Goal: Task Accomplishment & Management: Use online tool/utility

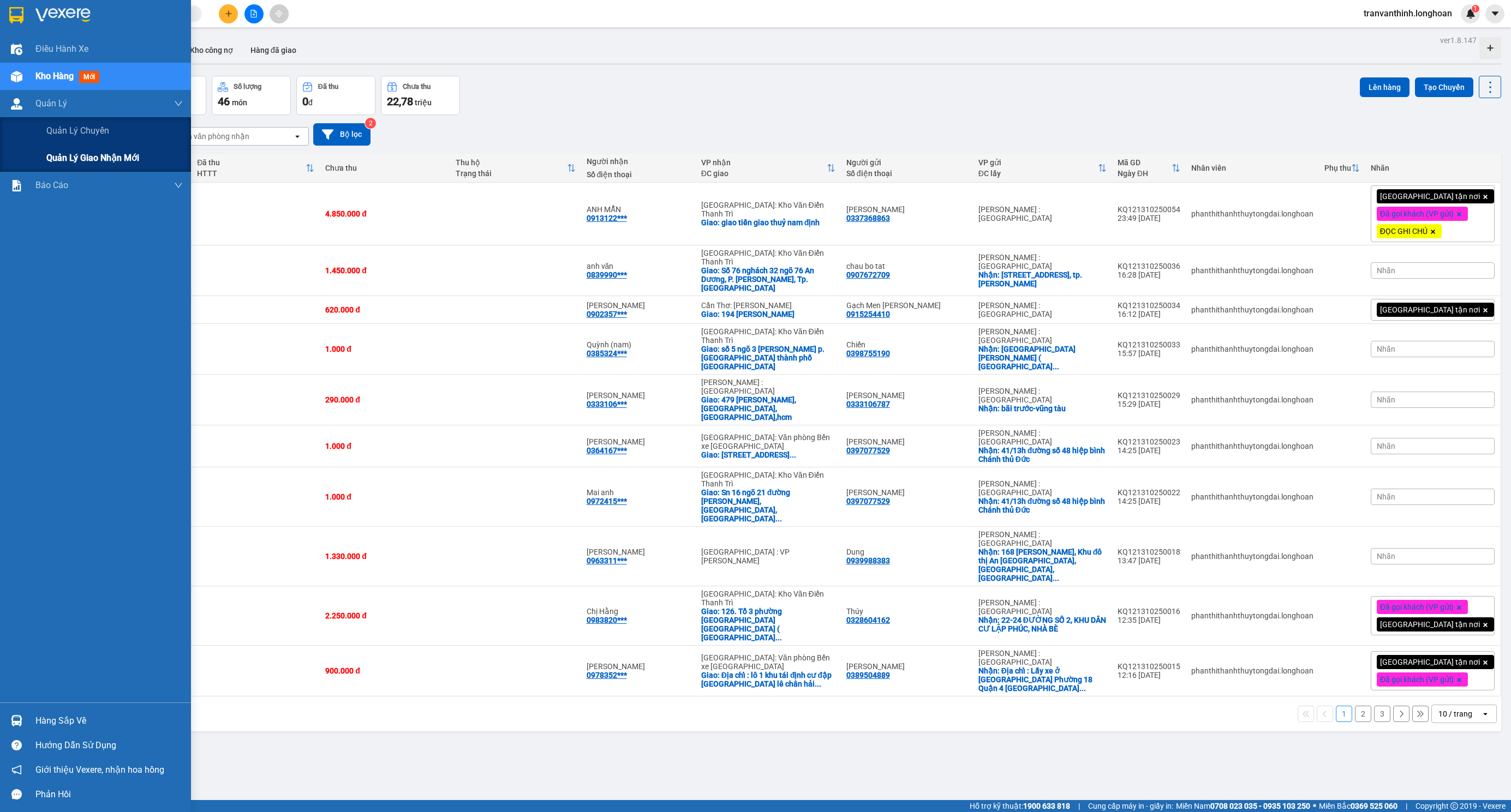
click at [102, 154] on span "Quản lý giao nhận mới" at bounding box center [92, 157] width 92 height 13
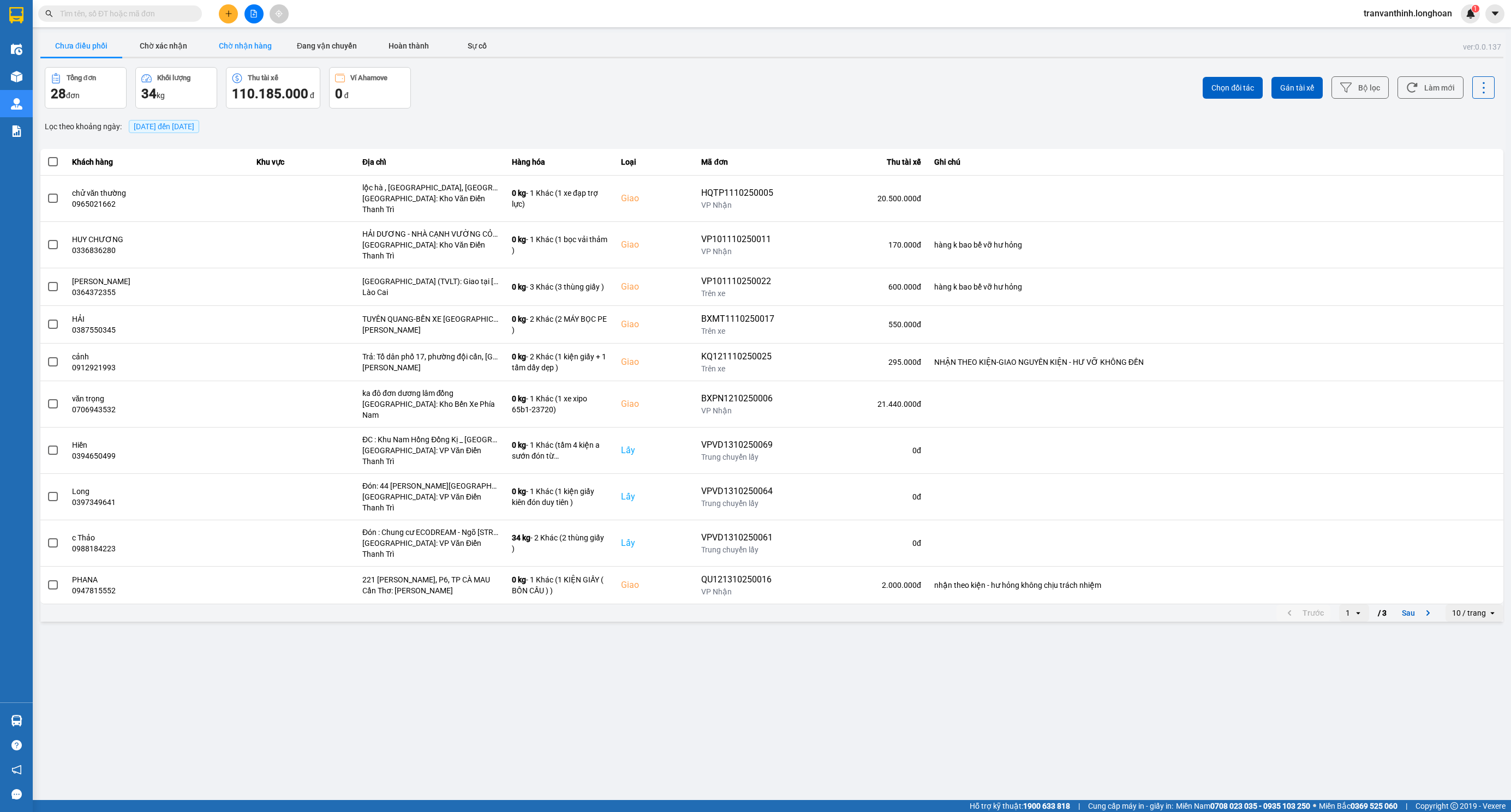
click at [248, 47] on button "Chờ nhận hàng" at bounding box center [245, 45] width 82 height 22
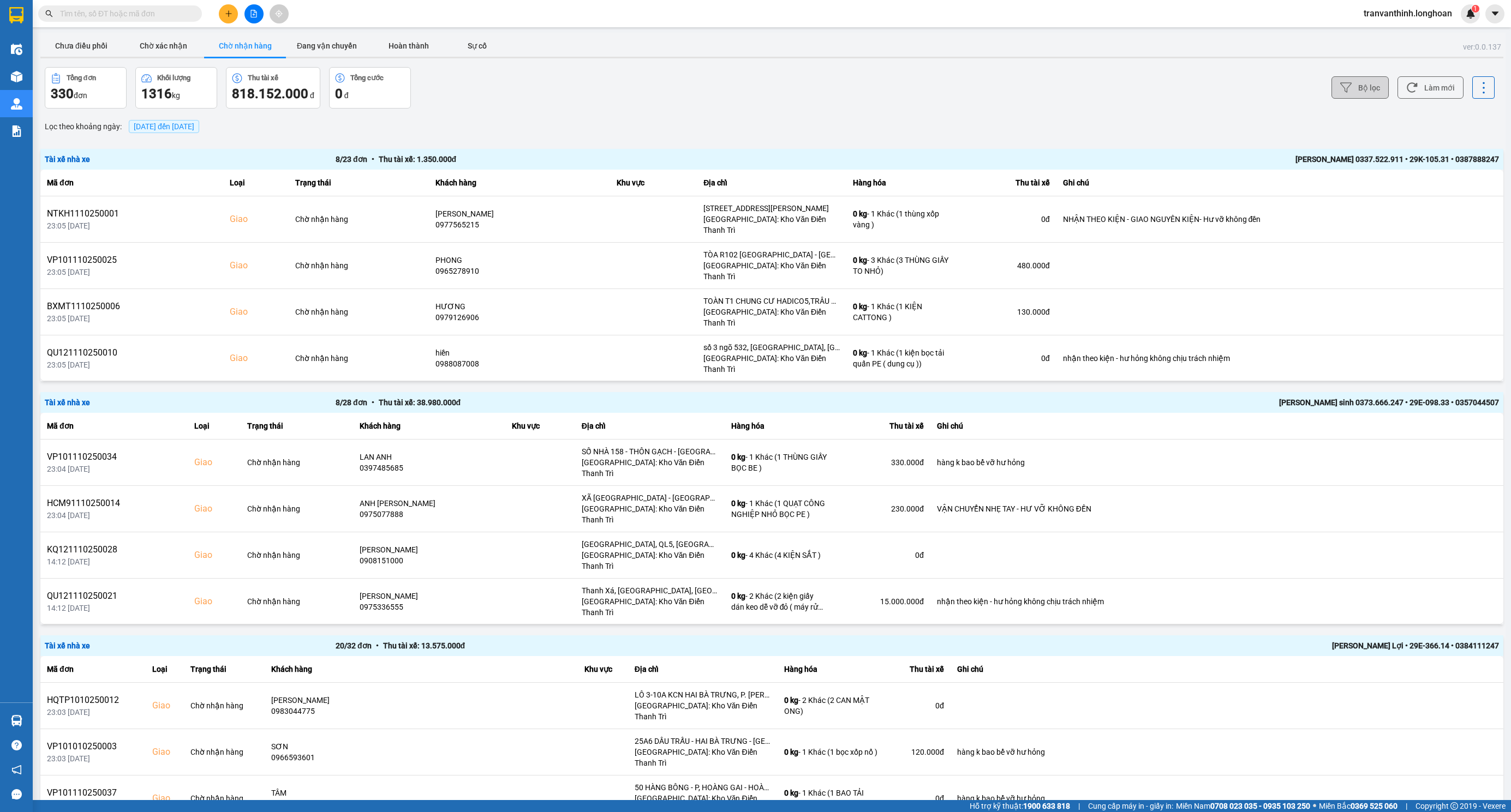
click at [1340, 92] on icon at bounding box center [1345, 88] width 11 height 9
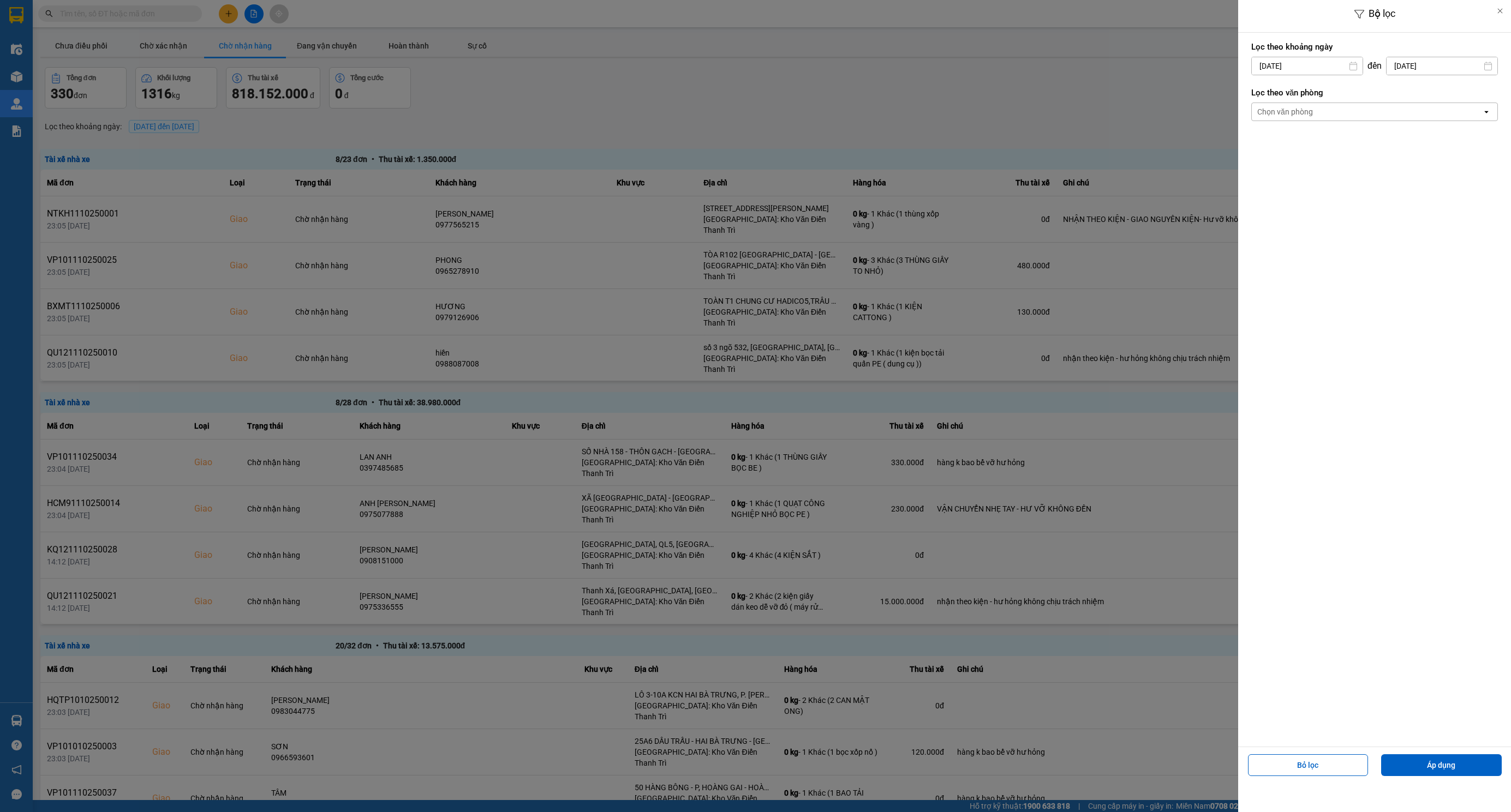
click at [1276, 63] on input "13/10/2025" at bounding box center [1308, 66] width 111 height 18
click at [1339, 171] on div "10" at bounding box center [1344, 170] width 15 height 13
type input "10/10/2025"
click at [1311, 113] on div "Chọn văn phòng" at bounding box center [1284, 112] width 56 height 11
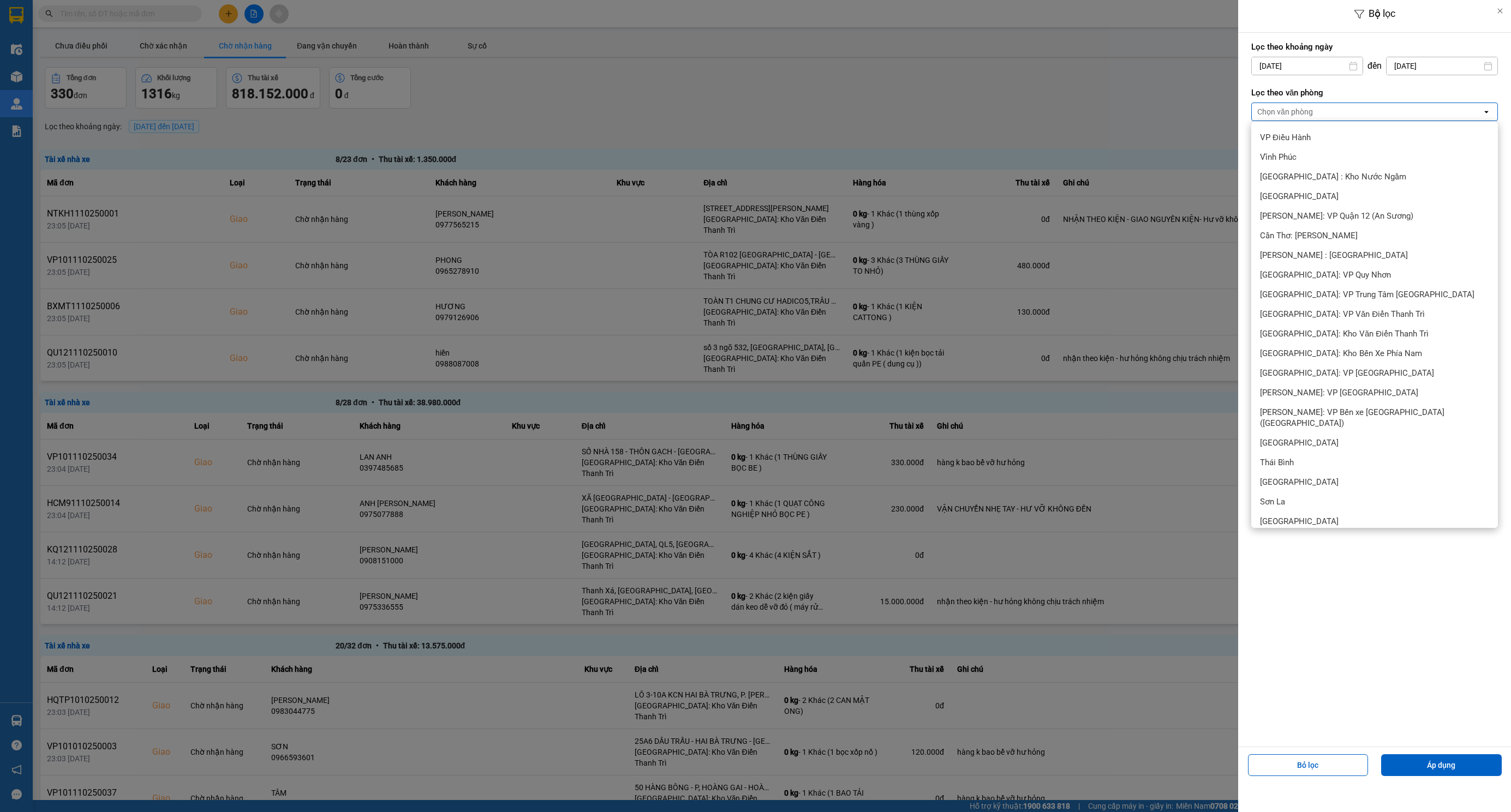
scroll to position [327, 0]
click at [1331, 296] on span "[PERSON_NAME] : [GEOGRAPHIC_DATA]" at bounding box center [1333, 300] width 148 height 11
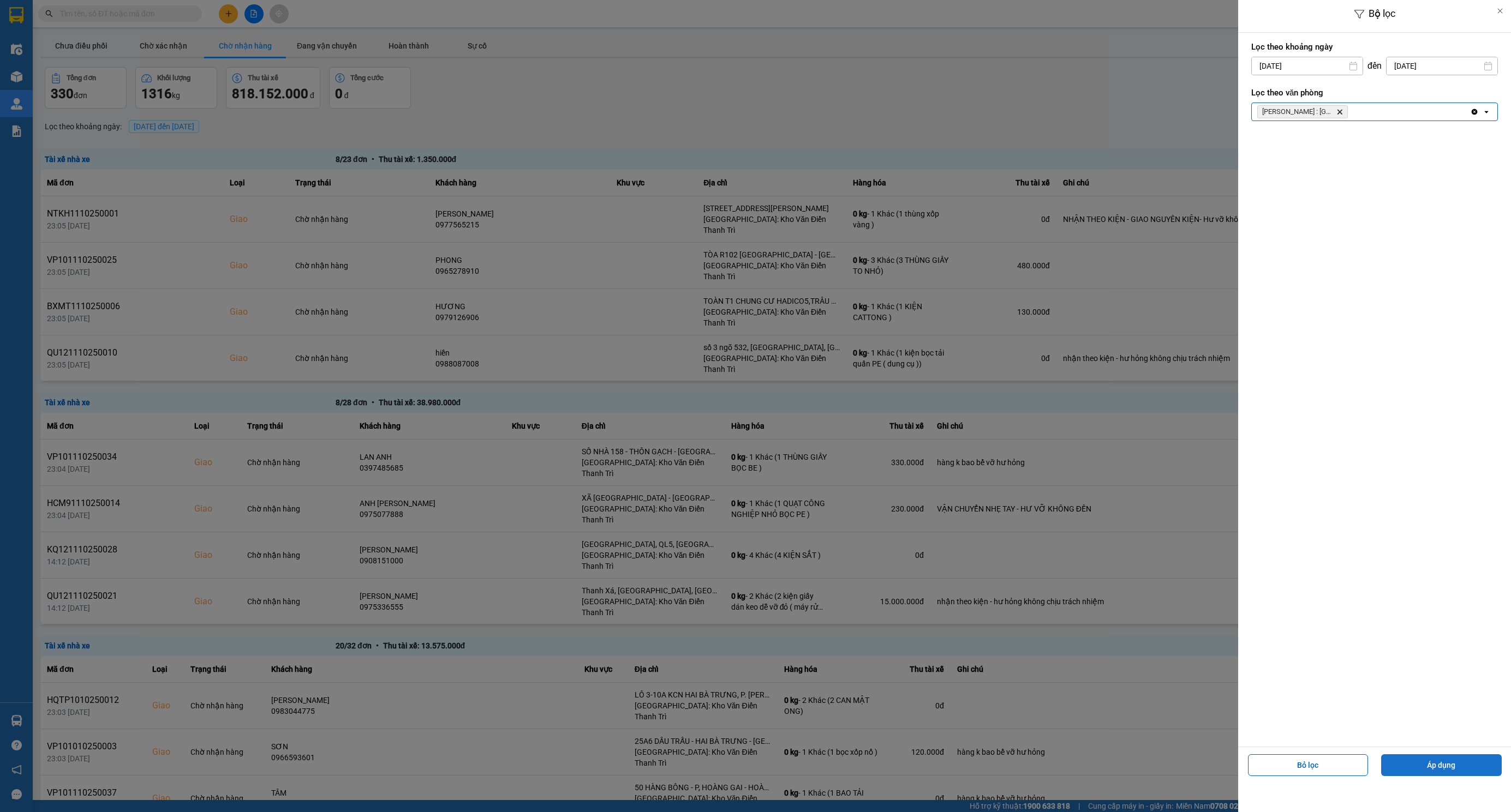
click at [1436, 761] on button "Áp dụng" at bounding box center [1441, 765] width 121 height 22
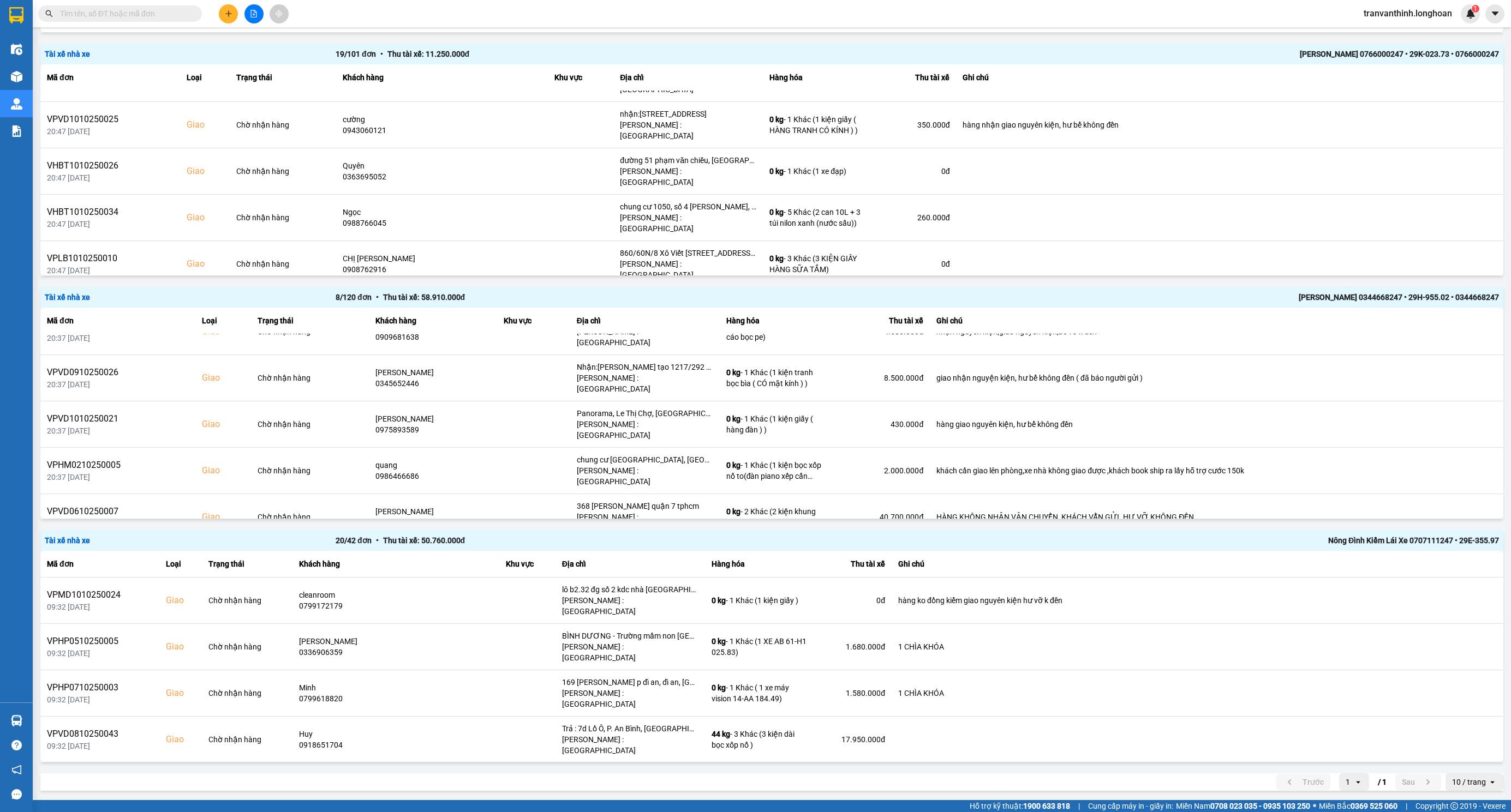
scroll to position [1811, 0]
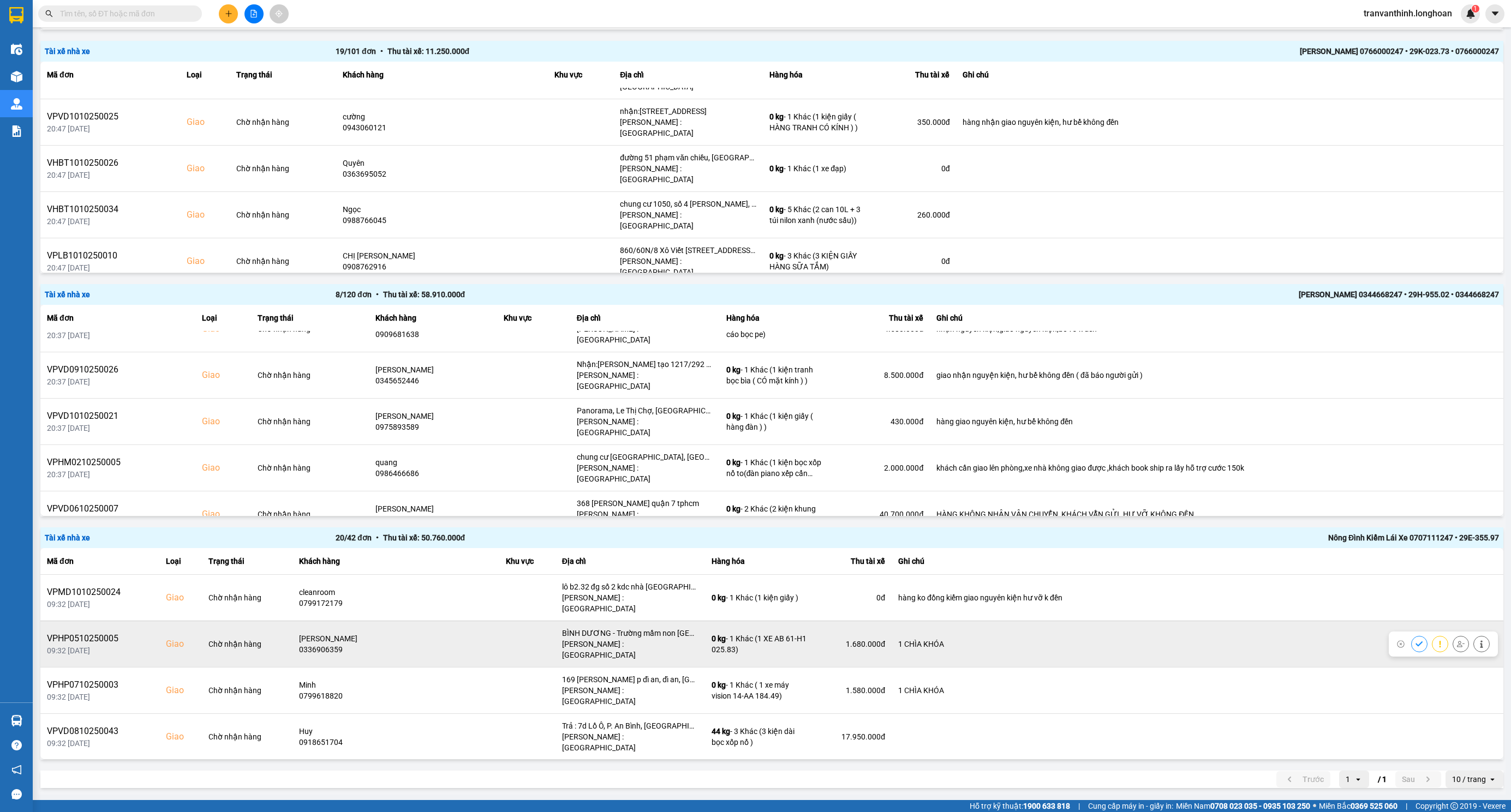
click at [645, 639] on div "[PERSON_NAME] : [GEOGRAPHIC_DATA]" at bounding box center [630, 649] width 137 height 22
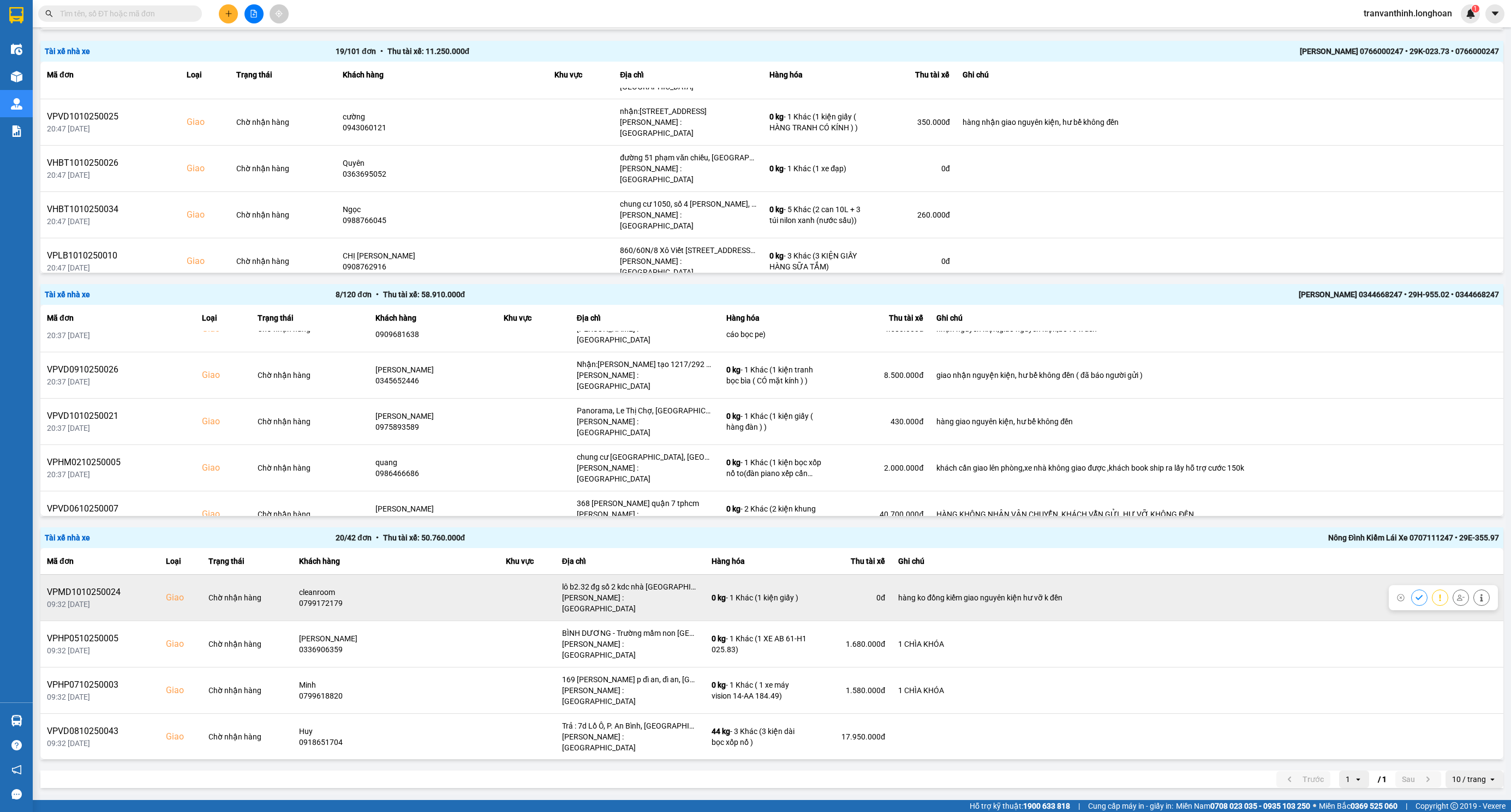
click at [656, 594] on div "[PERSON_NAME] : [GEOGRAPHIC_DATA]" at bounding box center [630, 603] width 137 height 22
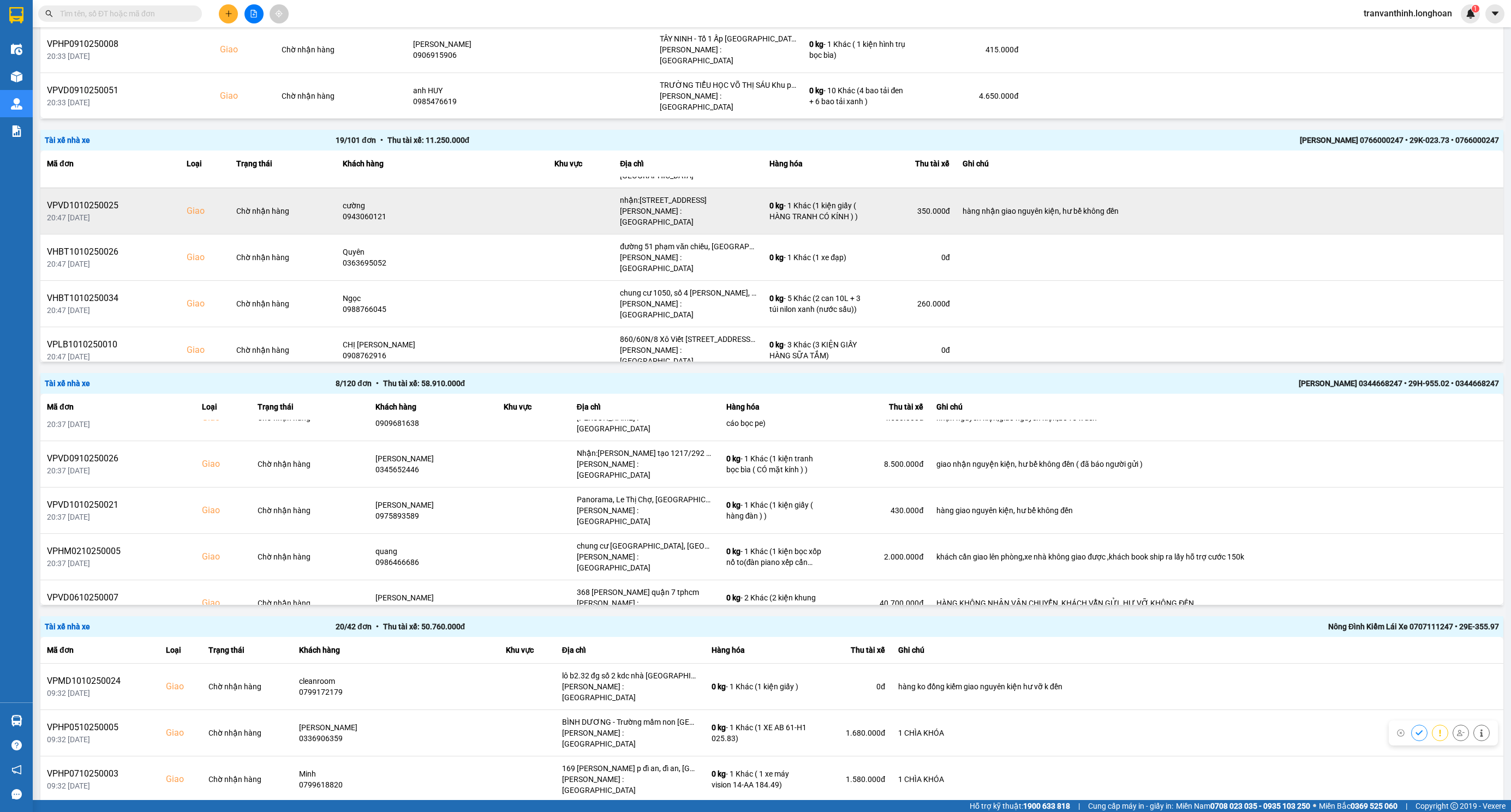
scroll to position [1567, 0]
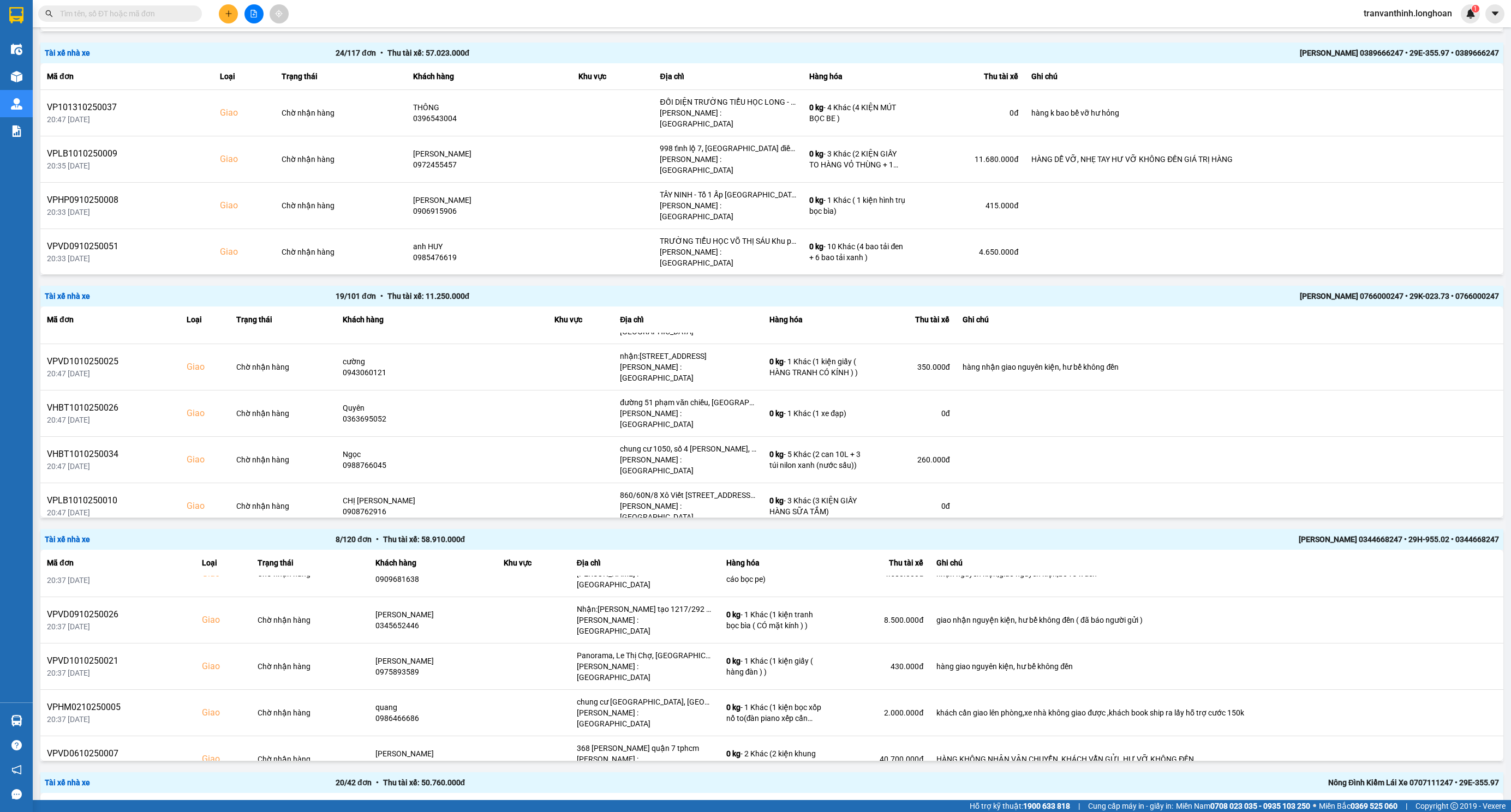
click at [1066, 287] on div "Tài xế nhà xe 19 / 101 đơn • Thu tài xế: 11.250.000 đ NGUYỄN MINH TUYẾN 0766000…" at bounding box center [772, 296] width 1463 height 21
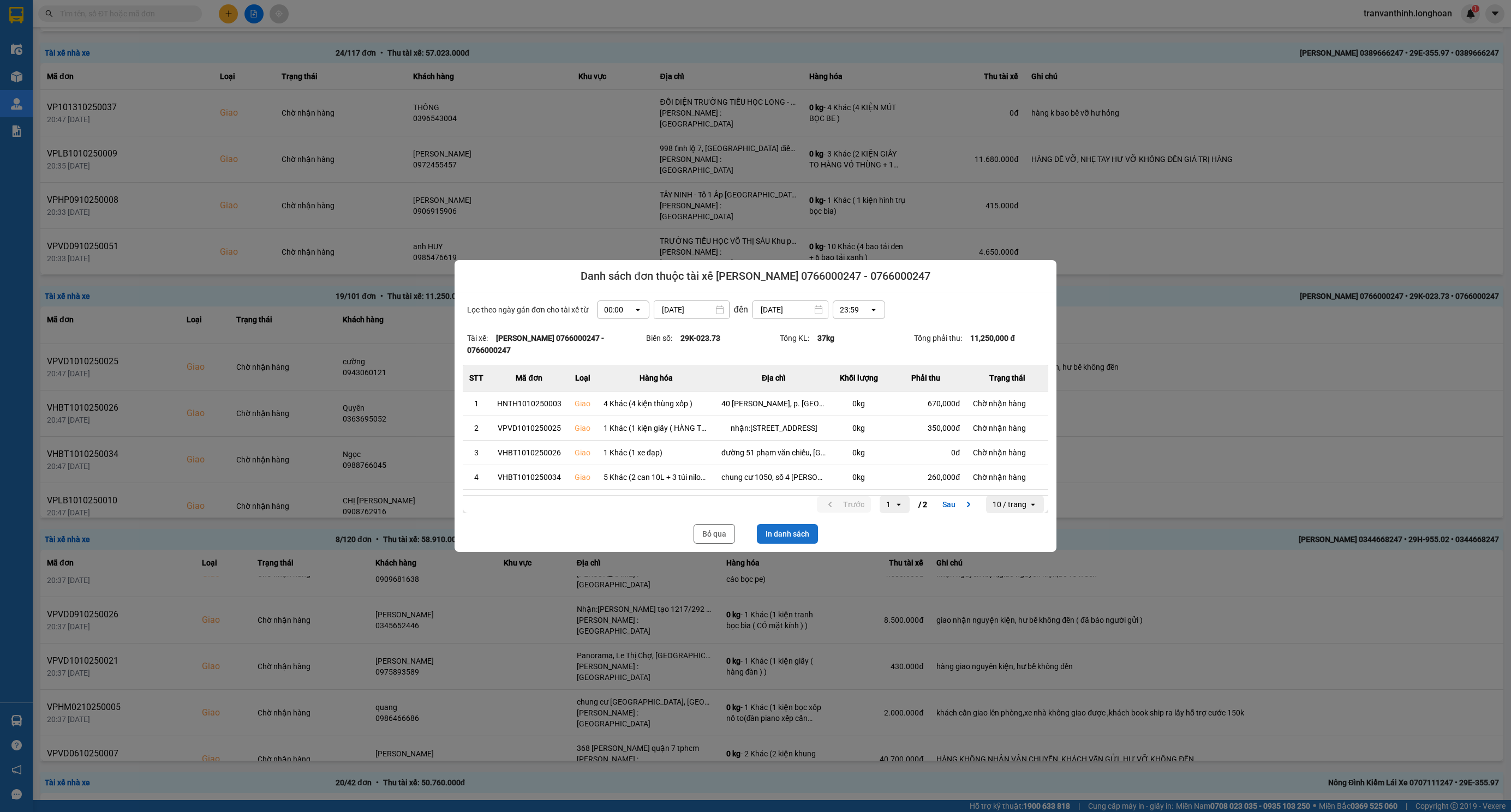
click at [798, 539] on button "In danh sách" at bounding box center [787, 534] width 61 height 20
